Goal: Information Seeking & Learning: Find specific fact

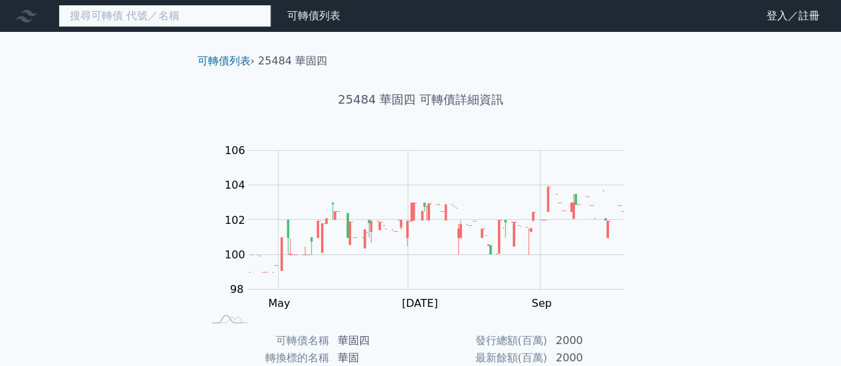
click at [179, 19] on input at bounding box center [164, 16] width 213 height 23
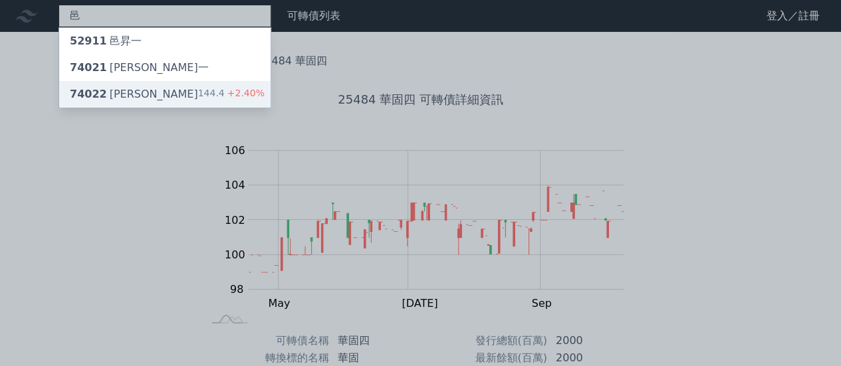
type input "邑"
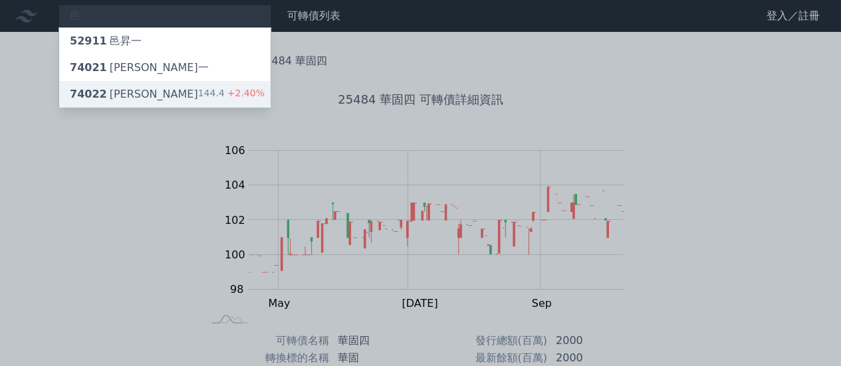
click at [173, 95] on div "74022 邑錡二 144.4 +2.40%" at bounding box center [164, 94] width 211 height 27
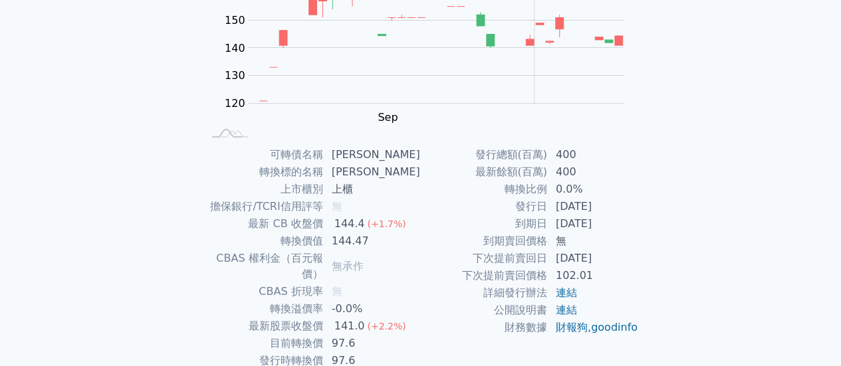
scroll to position [116, 0]
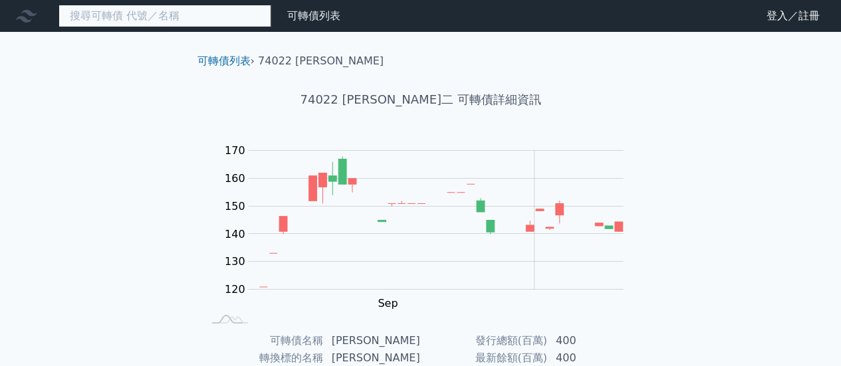
click at [156, 22] on input at bounding box center [164, 16] width 213 height 23
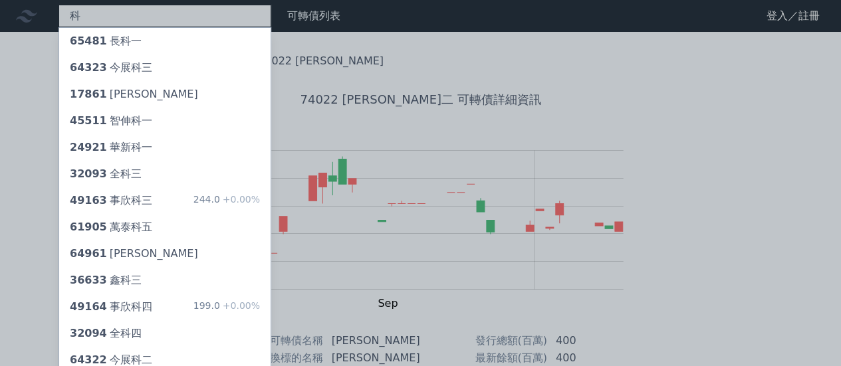
type input "科"
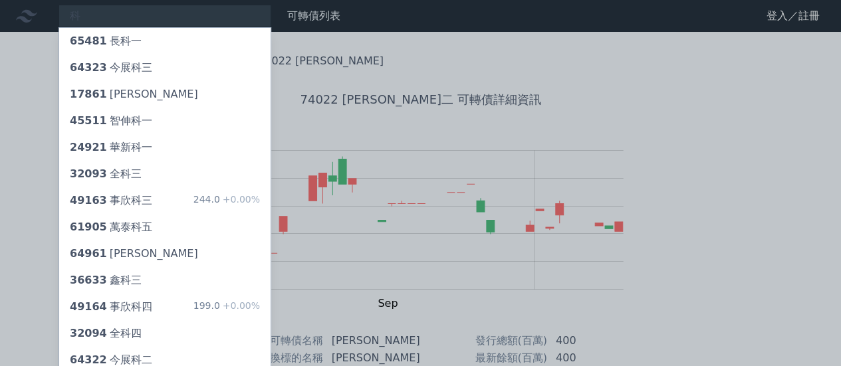
drag, startPoint x: 142, startPoint y: 11, endPoint x: 47, endPoint y: 18, distance: 95.9
click at [47, 18] on div at bounding box center [420, 183] width 841 height 366
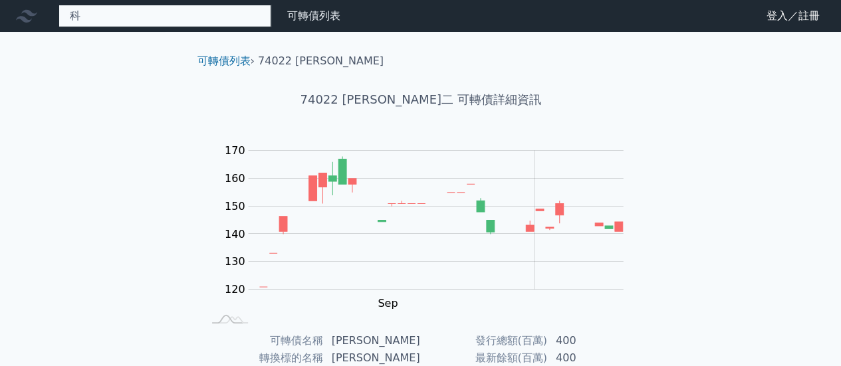
click at [88, 21] on div "科 65481 長科一 64323 今展科三 17861 [PERSON_NAME] 45511 智伸科一 24921 華新科一 32093 全科三 4916…" at bounding box center [164, 16] width 213 height 23
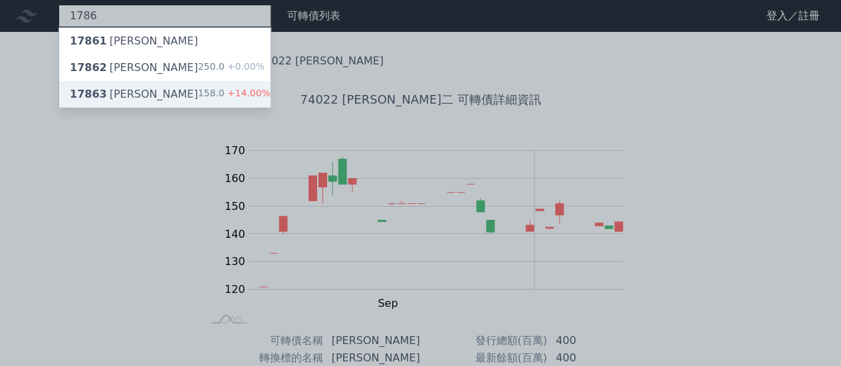
type input "1786"
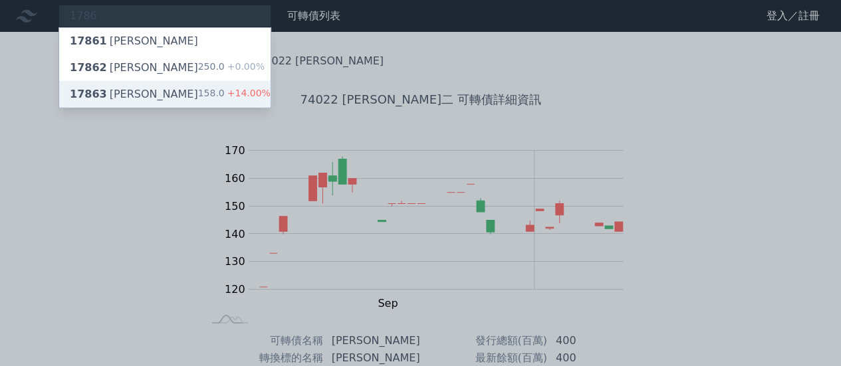
click at [124, 95] on div "17863 [PERSON_NAME]" at bounding box center [134, 94] width 128 height 16
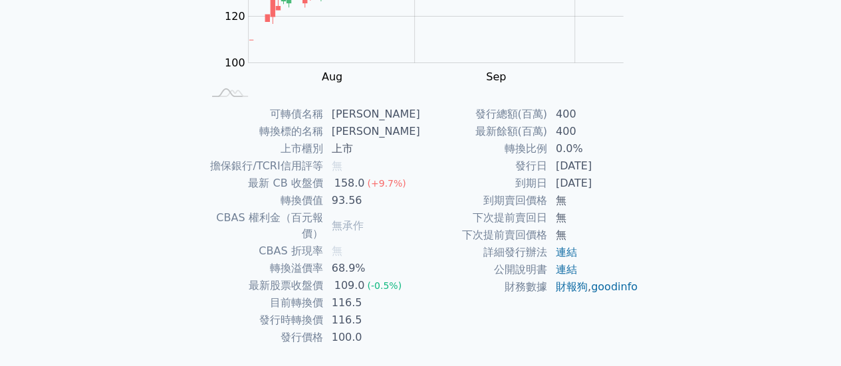
scroll to position [249, 0]
